Goal: Task Accomplishment & Management: Use online tool/utility

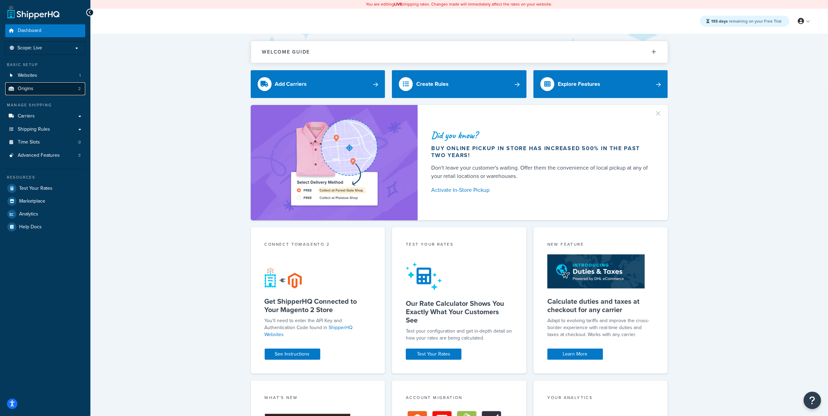
click at [66, 84] on link "Origins 2" at bounding box center [45, 88] width 80 height 13
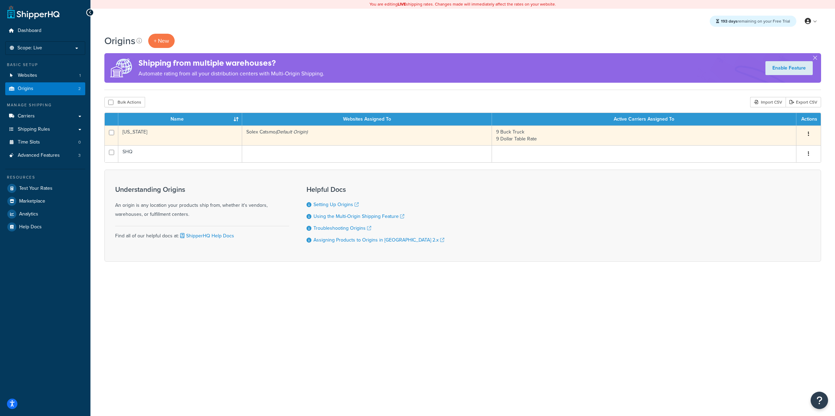
click at [400, 137] on td "Solex Catsmo (Default Origin)" at bounding box center [367, 136] width 250 height 20
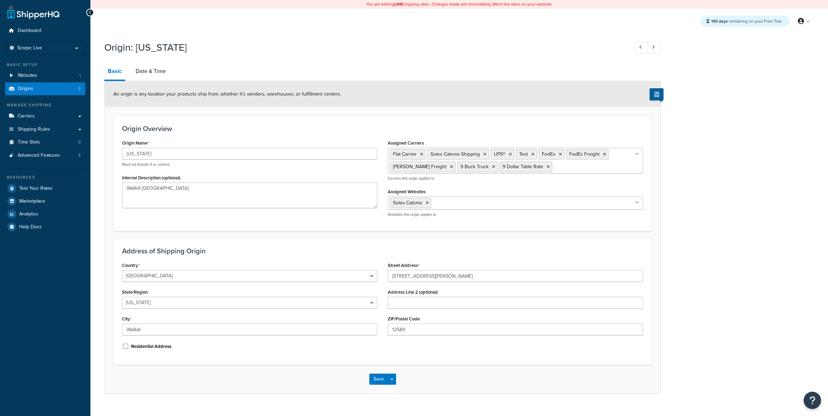
select select "32"
click at [149, 72] on link "Date & Time" at bounding box center [150, 71] width 37 height 17
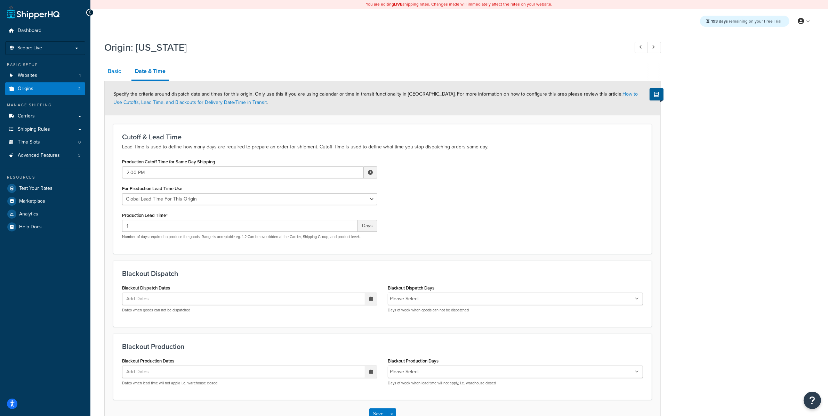
click at [112, 69] on link "Basic" at bounding box center [114, 71] width 20 height 17
select select "32"
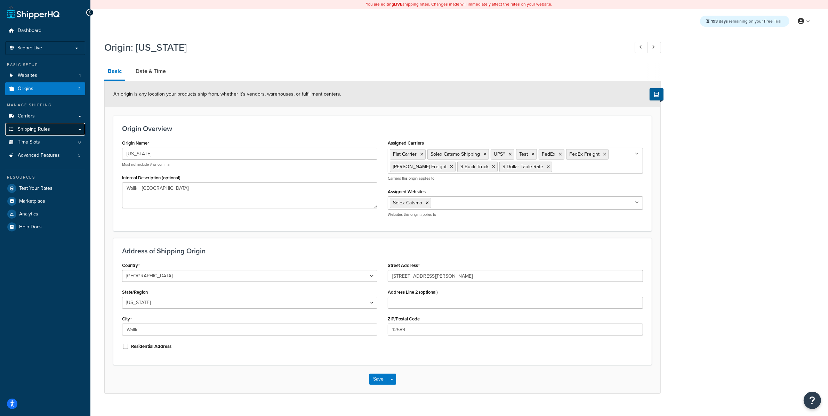
click at [73, 129] on link "Shipping Rules" at bounding box center [45, 129] width 80 height 13
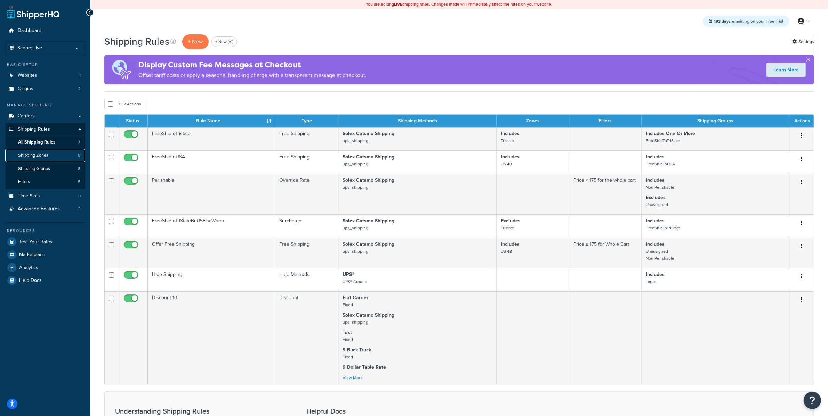
click at [71, 158] on link "Shipping Zones 5" at bounding box center [45, 155] width 80 height 13
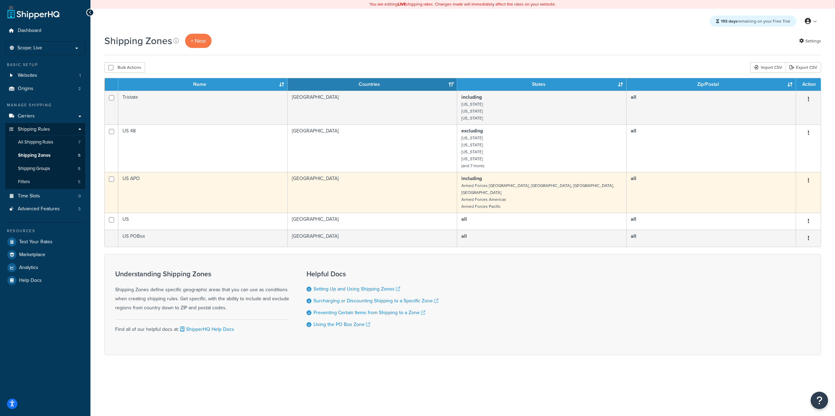
click at [199, 188] on td "US APO" at bounding box center [202, 192] width 169 height 41
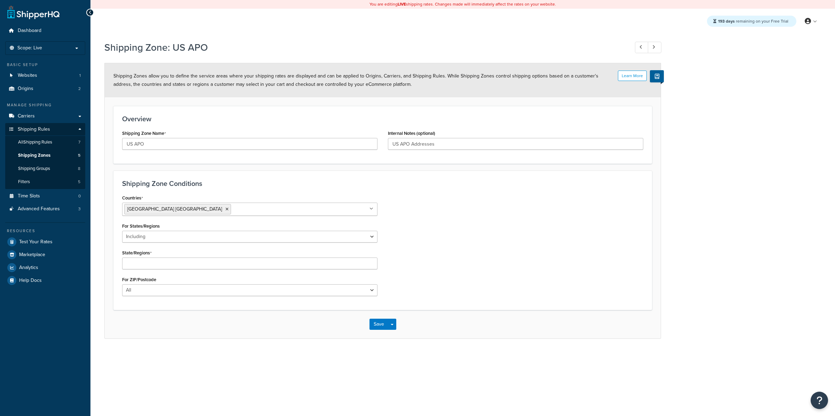
select select "including"
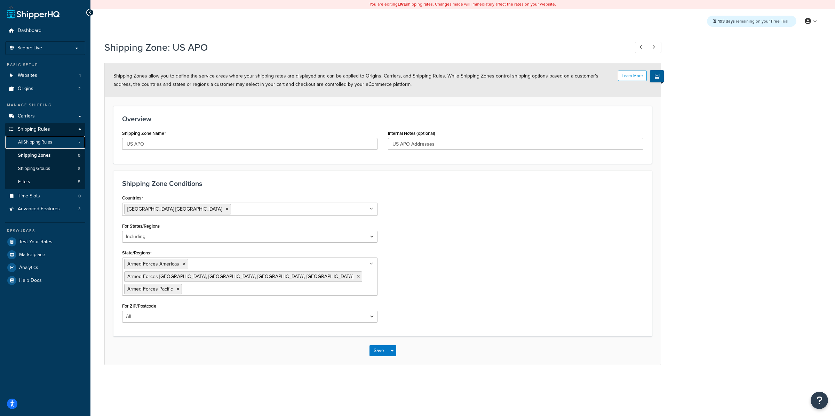
click at [79, 141] on span "7" at bounding box center [79, 142] width 2 height 6
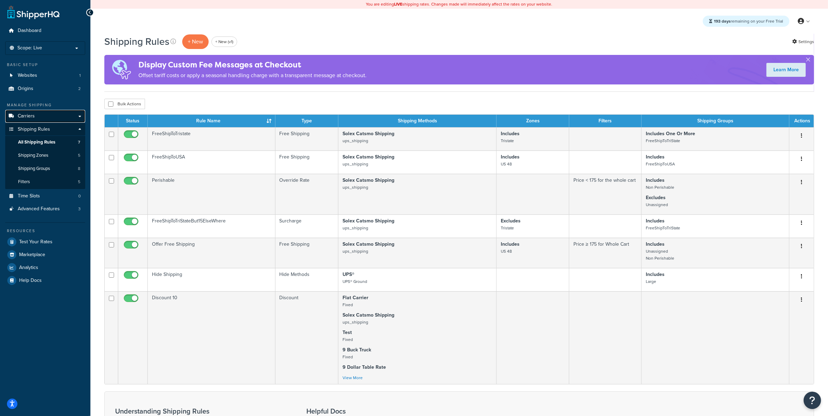
click at [54, 115] on link "Carriers" at bounding box center [45, 116] width 80 height 13
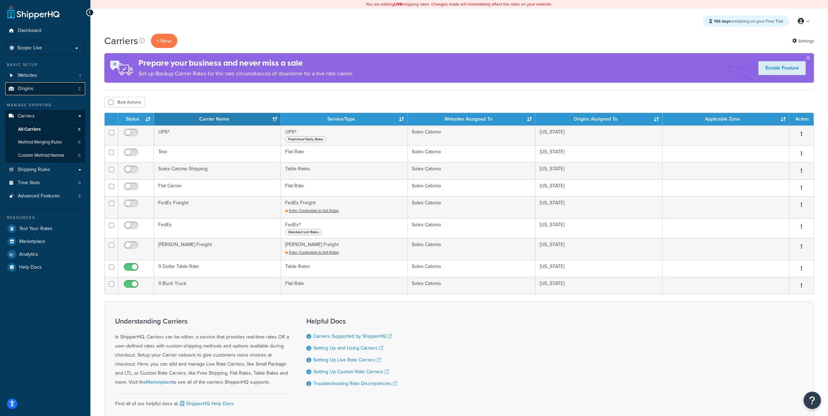
click at [48, 93] on link "Origins 2" at bounding box center [45, 88] width 80 height 13
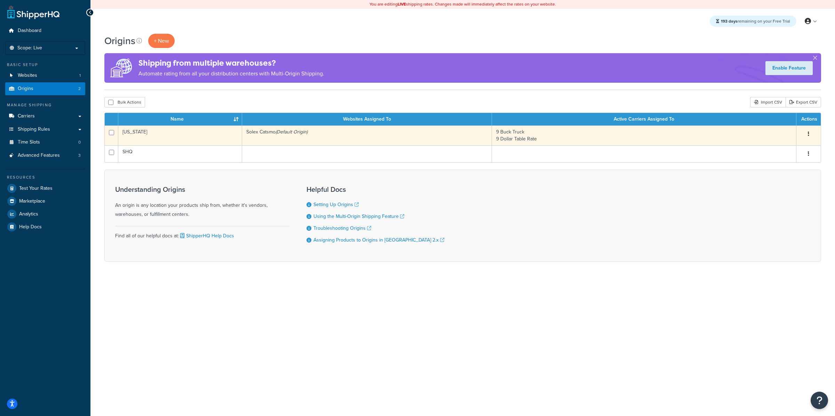
click at [189, 144] on td "[US_STATE]" at bounding box center [180, 136] width 124 height 20
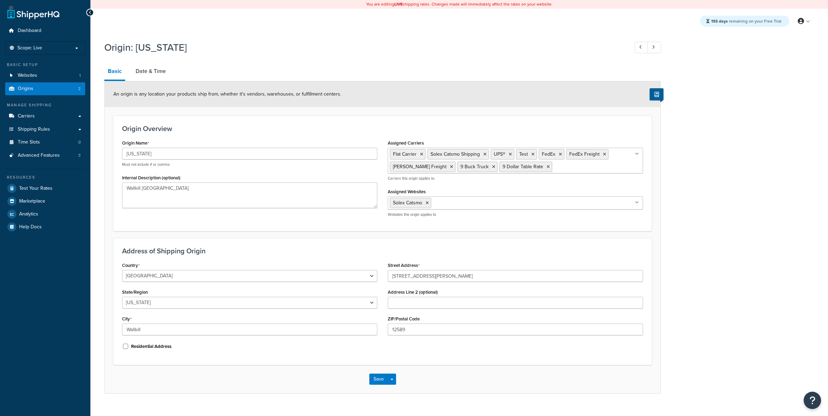
select select "32"
click at [157, 74] on link "Date & Time" at bounding box center [150, 71] width 37 height 17
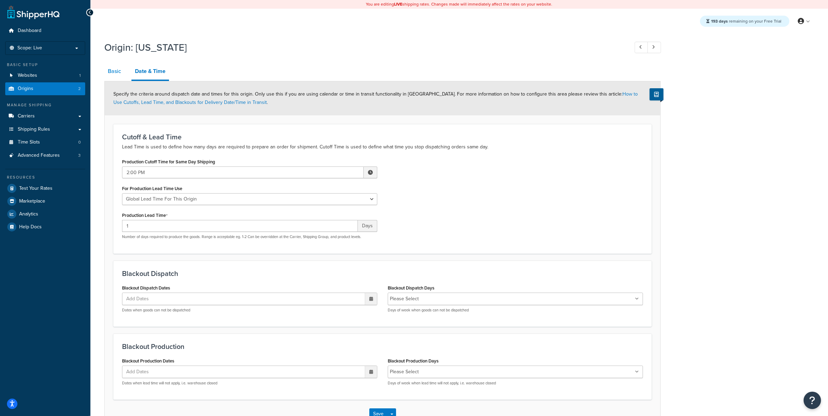
click at [120, 73] on link "Basic" at bounding box center [114, 71] width 20 height 17
select select "32"
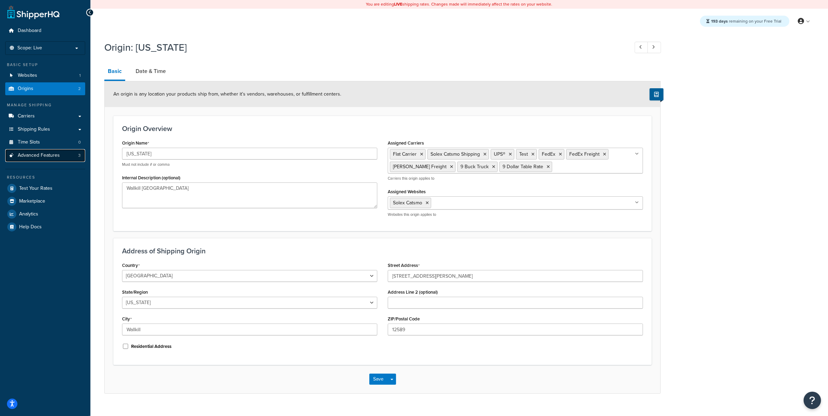
click at [57, 156] on span "Advanced Features" at bounding box center [39, 156] width 42 height 6
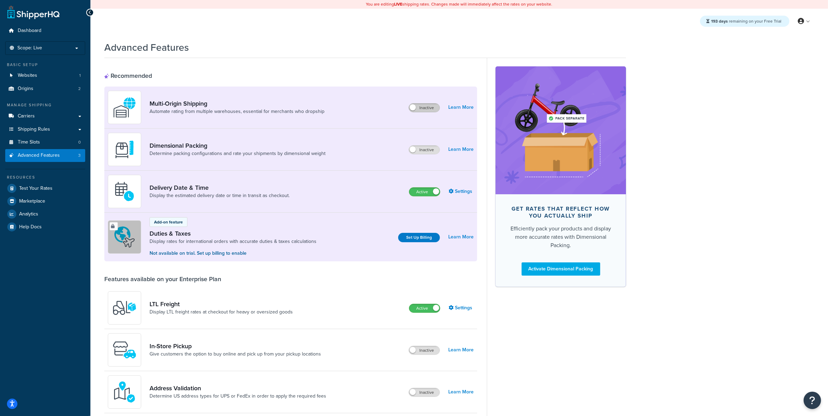
click at [422, 106] on label "Inactive" at bounding box center [424, 108] width 31 height 8
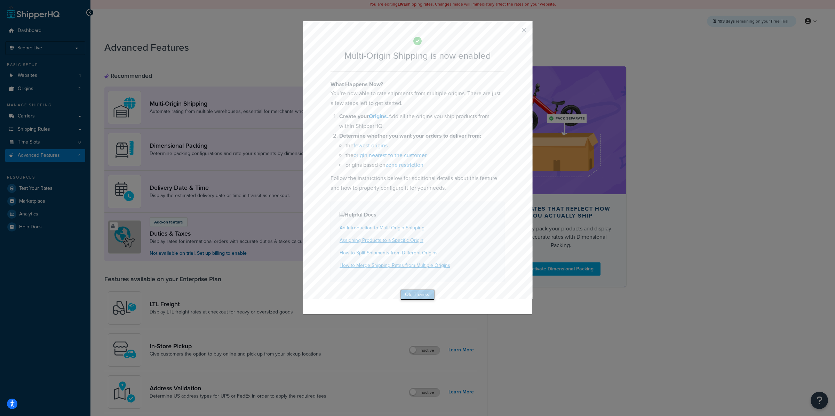
click at [416, 297] on button "Ok, Thanks!" at bounding box center [417, 294] width 35 height 11
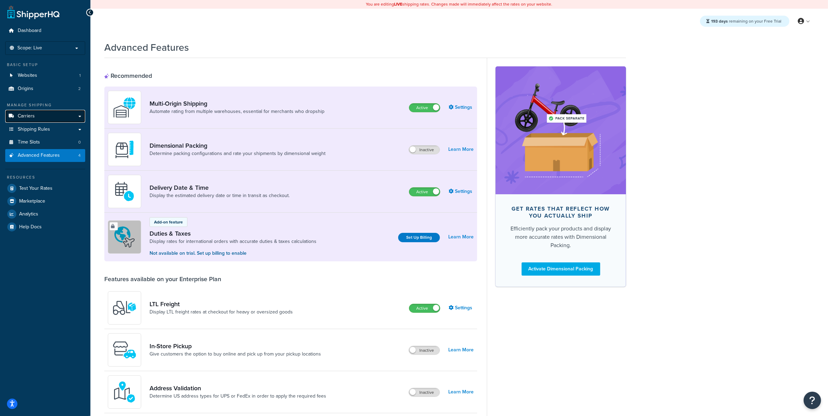
click at [65, 114] on link "Carriers" at bounding box center [45, 116] width 80 height 13
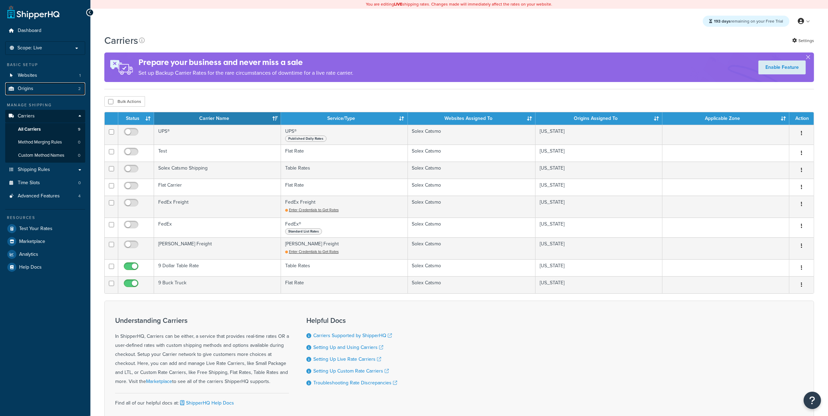
click at [64, 85] on link "Origins 2" at bounding box center [45, 88] width 80 height 13
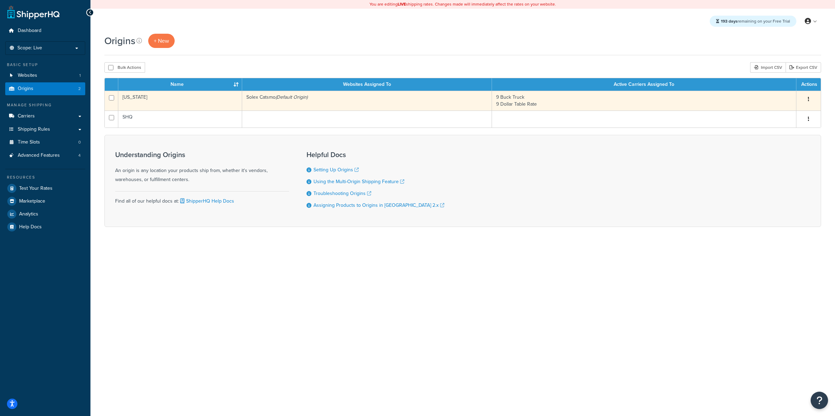
click at [143, 110] on td "New York" at bounding box center [180, 101] width 124 height 20
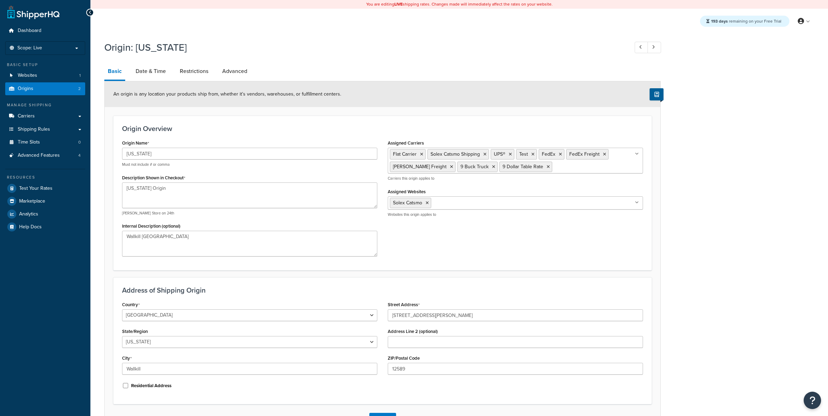
select select "32"
click at [191, 77] on link "Restrictions" at bounding box center [193, 71] width 35 height 17
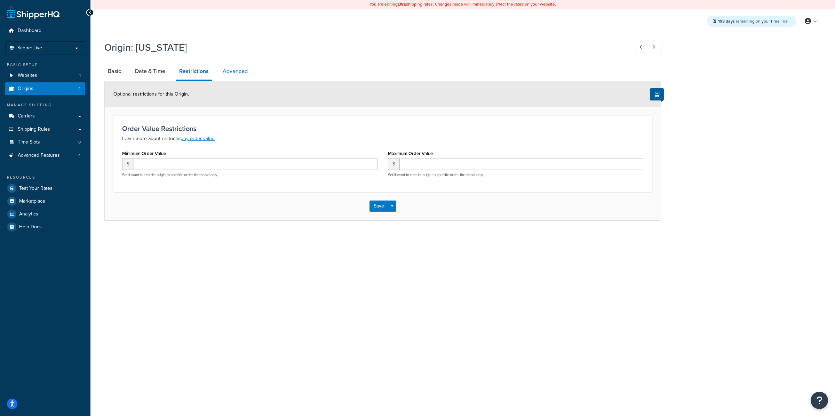
click at [230, 68] on link "Advanced" at bounding box center [235, 71] width 32 height 17
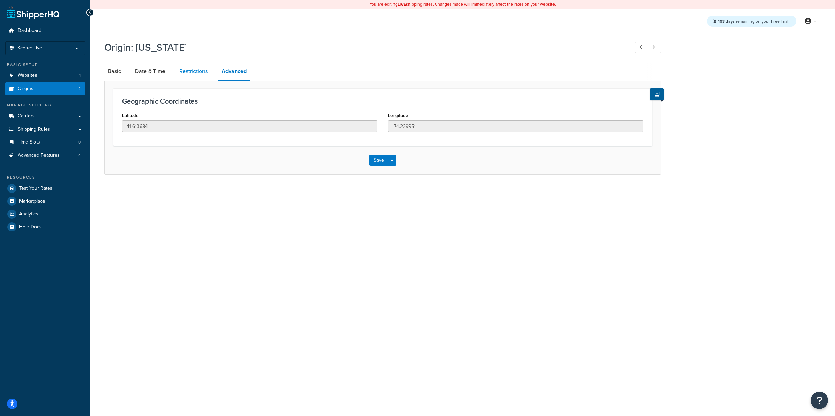
click at [190, 72] on link "Restrictions" at bounding box center [193, 71] width 35 height 17
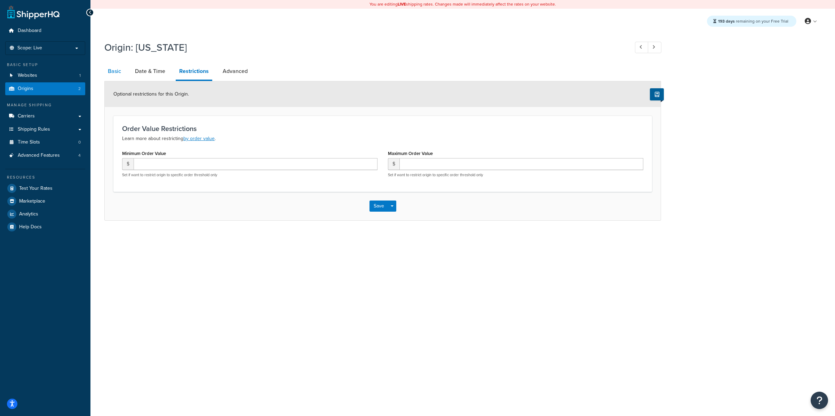
click at [118, 71] on link "Basic" at bounding box center [114, 71] width 20 height 17
select select "32"
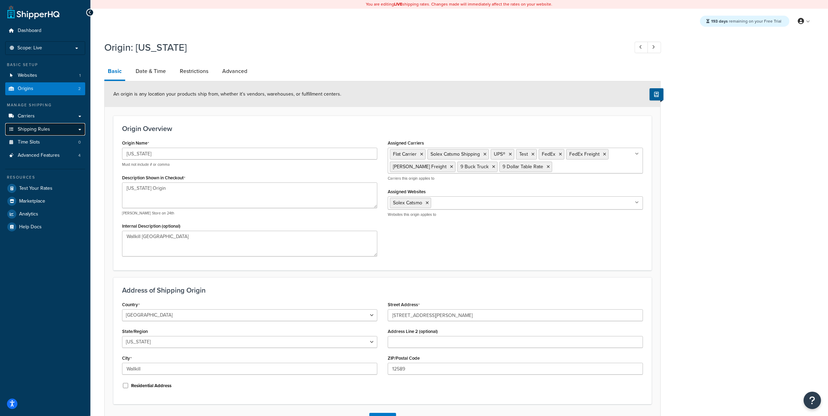
click at [58, 130] on link "Shipping Rules" at bounding box center [45, 129] width 80 height 13
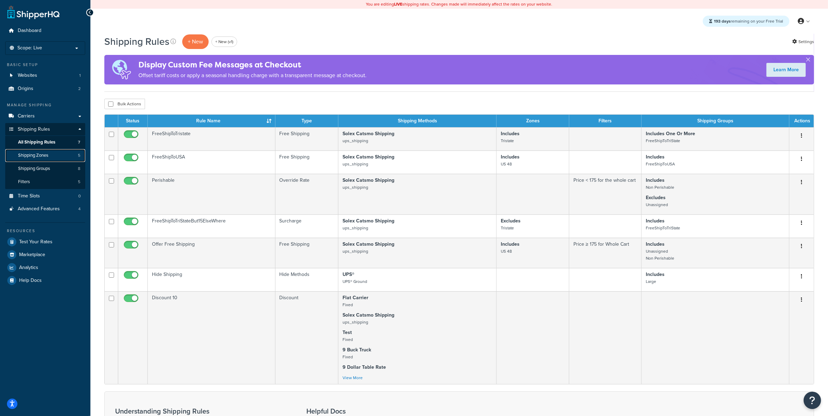
click at [56, 150] on link "Shipping Zones 5" at bounding box center [45, 155] width 80 height 13
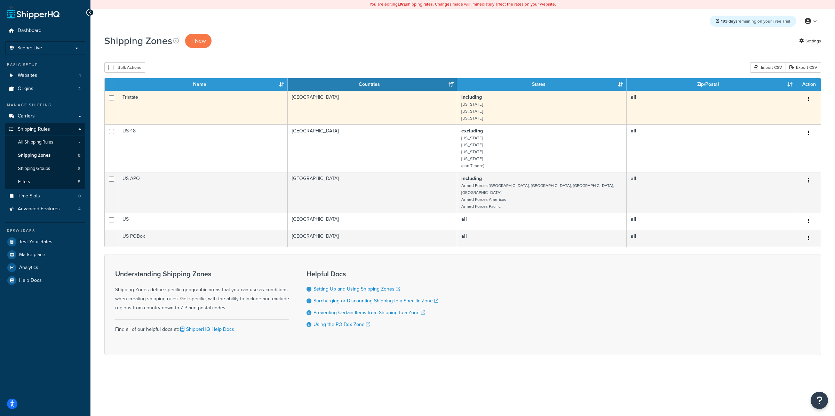
click at [158, 99] on td "Tristate" at bounding box center [202, 108] width 169 height 34
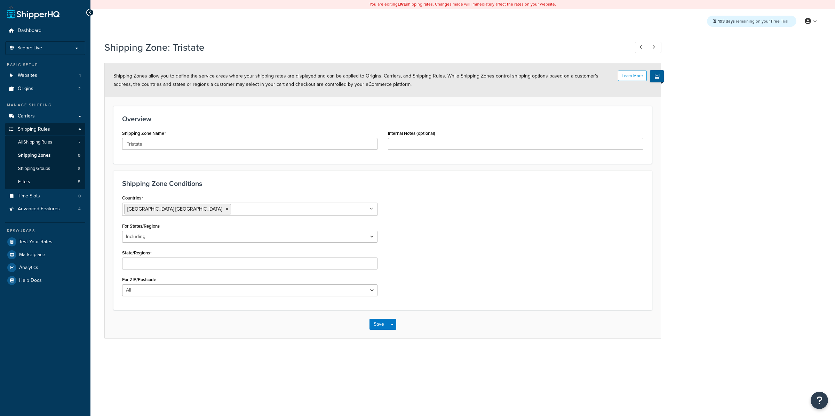
select select "including"
click at [72, 166] on link "Shipping Groups 8" at bounding box center [45, 168] width 80 height 13
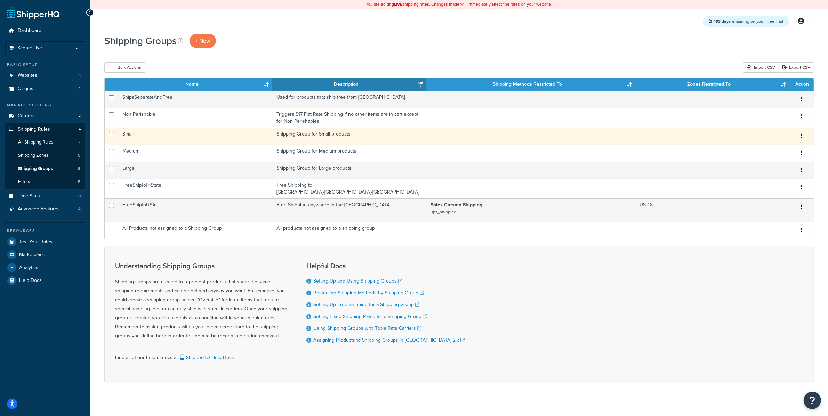
click at [166, 134] on td "Small" at bounding box center [195, 136] width 154 height 17
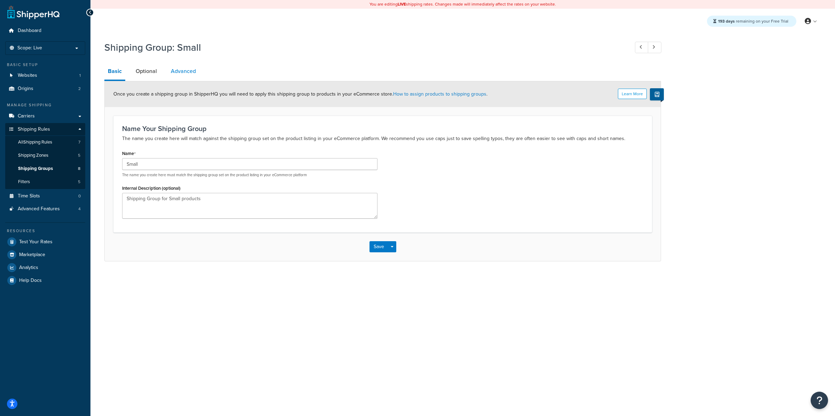
click at [174, 78] on link "Advanced" at bounding box center [183, 71] width 32 height 17
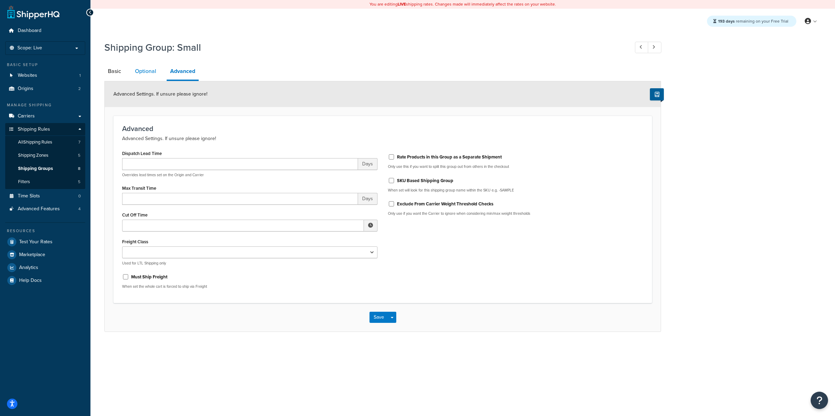
click at [147, 74] on link "Optional" at bounding box center [145, 71] width 28 height 17
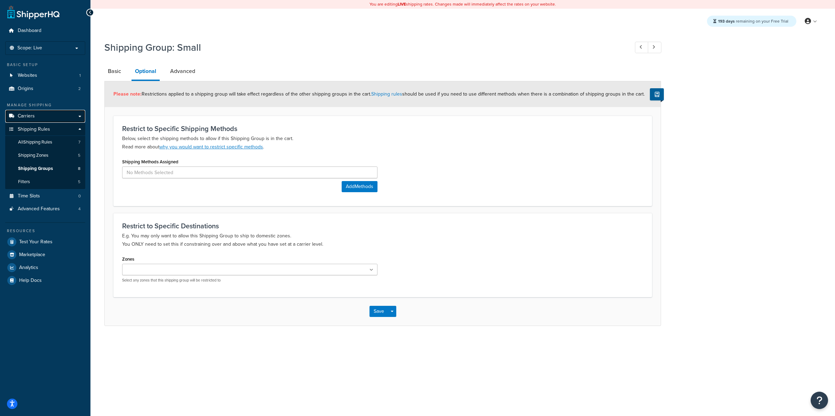
click at [73, 121] on link "Carriers" at bounding box center [45, 116] width 80 height 13
click at [65, 113] on link "Carriers" at bounding box center [45, 116] width 80 height 13
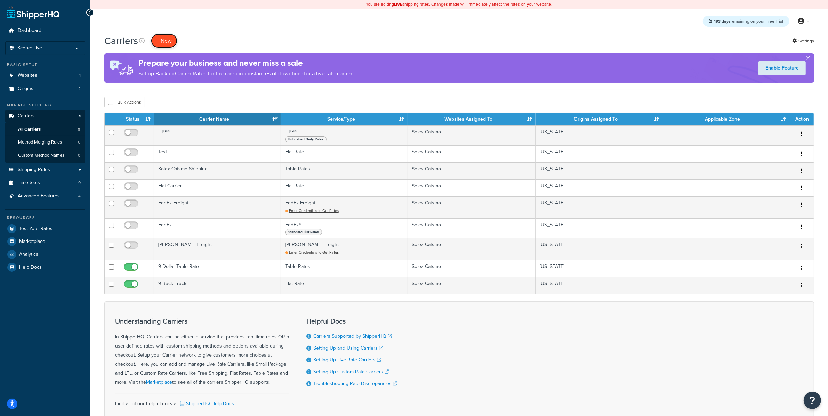
click at [170, 43] on button "+ New" at bounding box center [164, 41] width 26 height 14
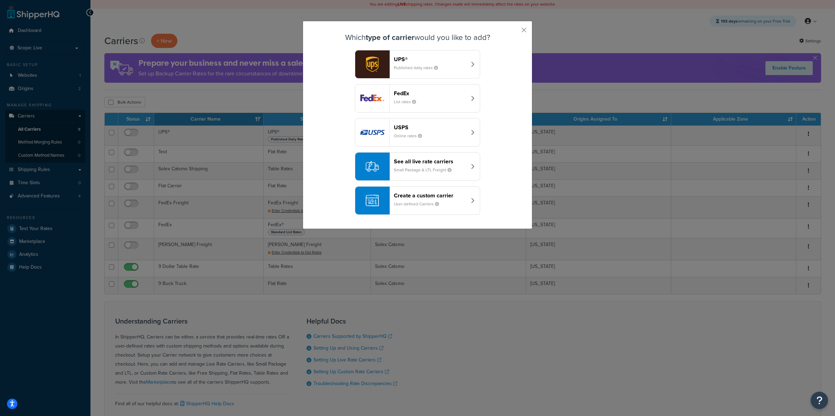
click at [467, 197] on button "Create a custom carrier User-defined Carriers" at bounding box center [417, 200] width 125 height 29
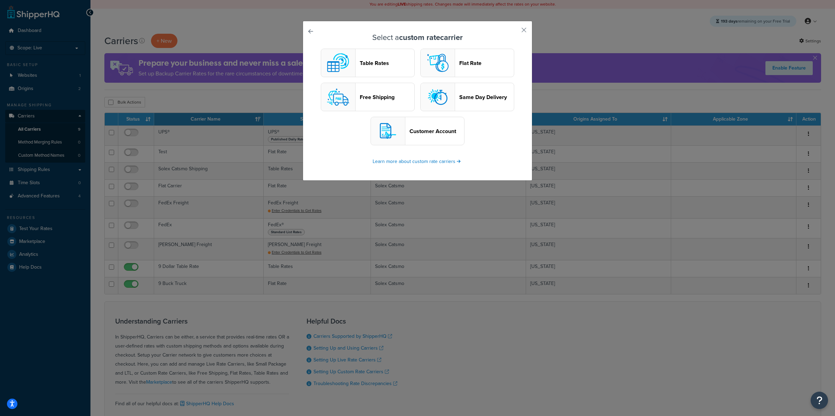
click at [440, 141] on button "Customer Account" at bounding box center [417, 131] width 94 height 29
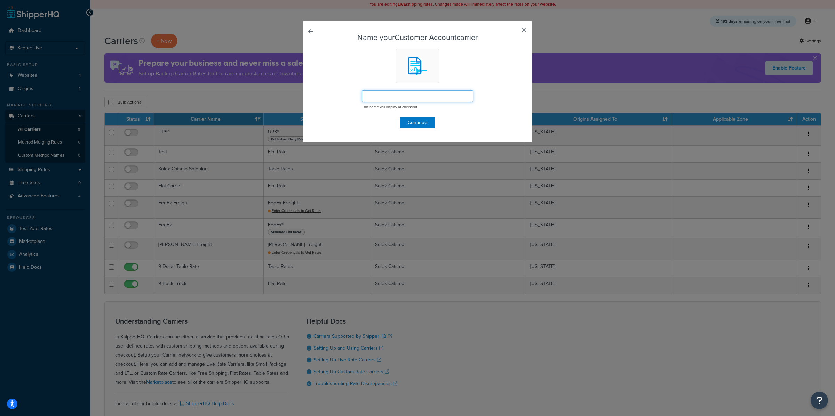
click at [419, 98] on input "text" at bounding box center [417, 96] width 111 height 12
type input "Account"
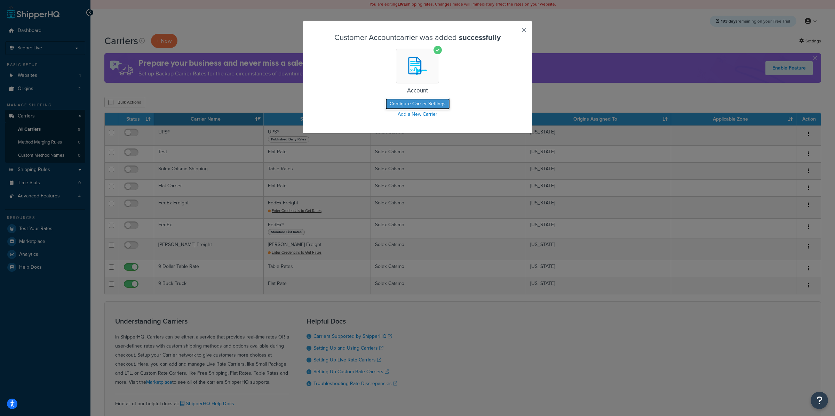
click at [434, 105] on button "Configure Carrier Settings" at bounding box center [417, 103] width 64 height 11
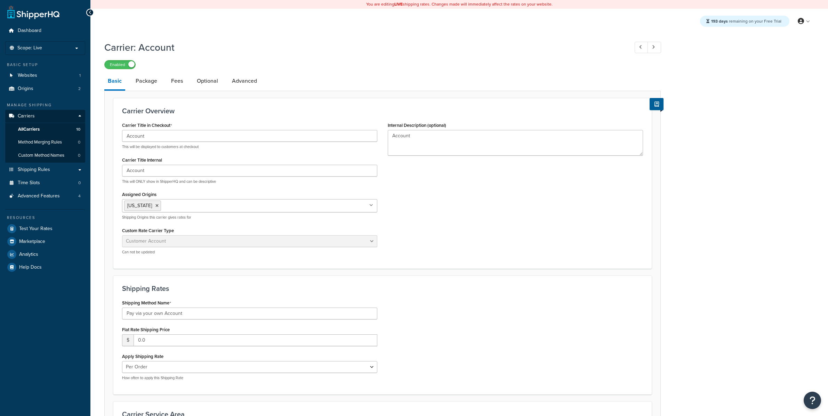
select select "customerAccount"
click at [148, 83] on link "Package" at bounding box center [146, 81] width 29 height 17
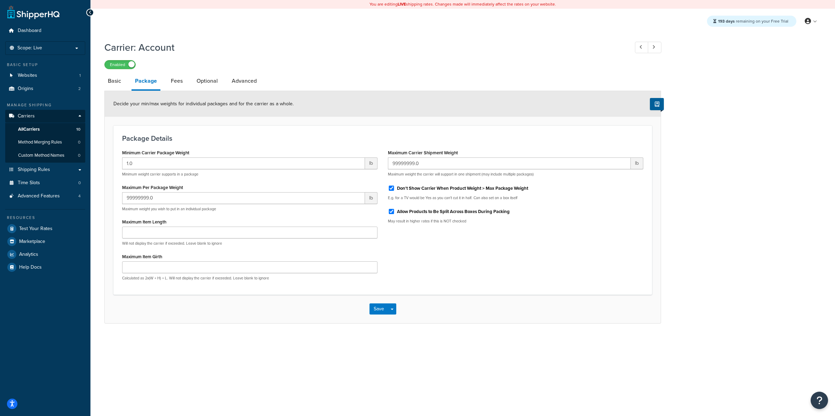
click at [189, 82] on li "Fees" at bounding box center [180, 81] width 26 height 17
click at [174, 83] on link "Fees" at bounding box center [176, 81] width 19 height 17
select select "AFTER"
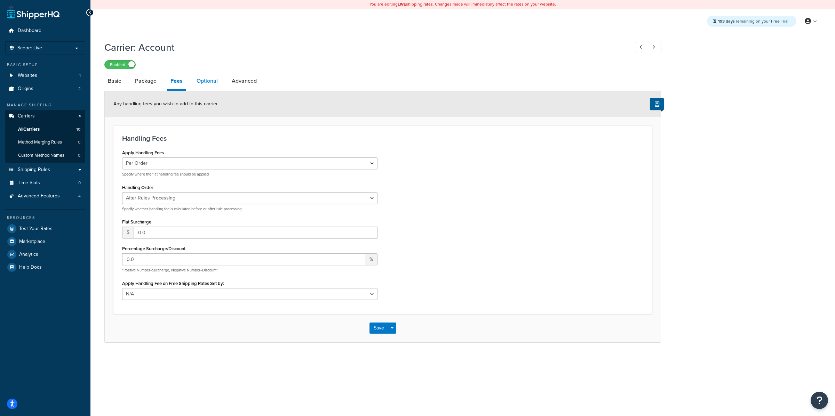
click at [215, 85] on link "Optional" at bounding box center [207, 81] width 28 height 17
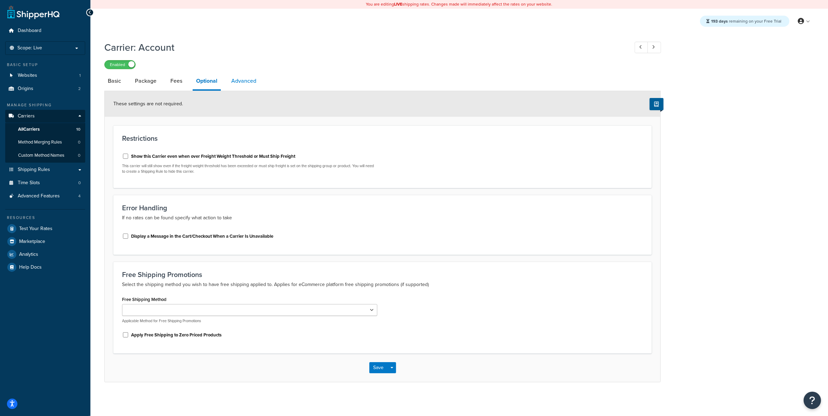
click at [244, 81] on link "Advanced" at bounding box center [244, 81] width 32 height 17
select select "false"
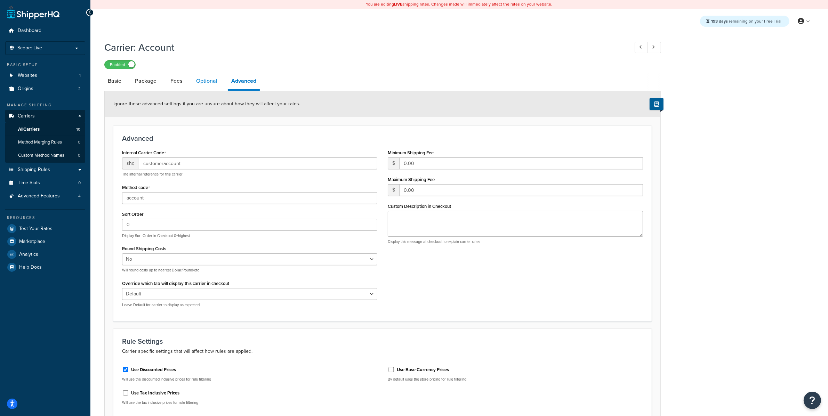
click at [208, 78] on link "Optional" at bounding box center [207, 81] width 28 height 17
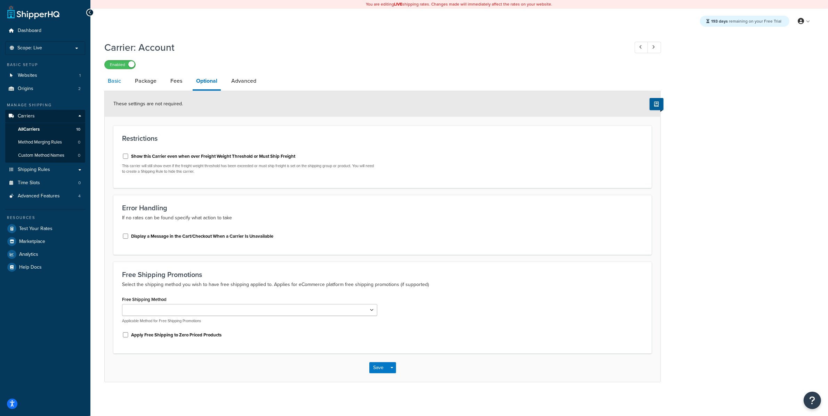
click at [122, 80] on link "Basic" at bounding box center [114, 81] width 20 height 17
select select "customerAccount"
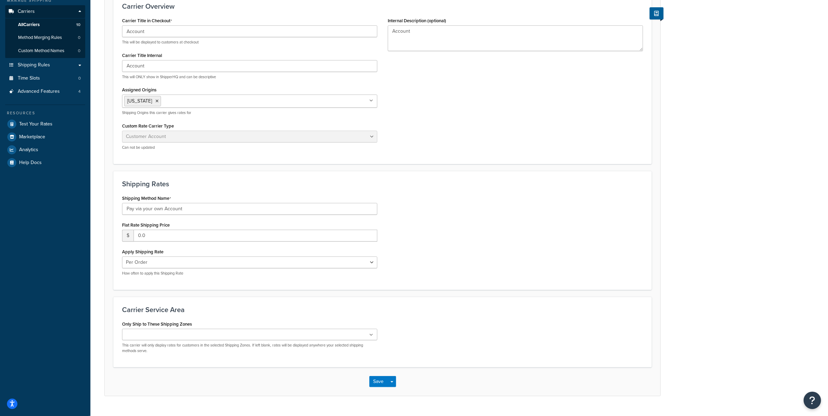
scroll to position [121, 0]
